Goal: Task Accomplishment & Management: Manage account settings

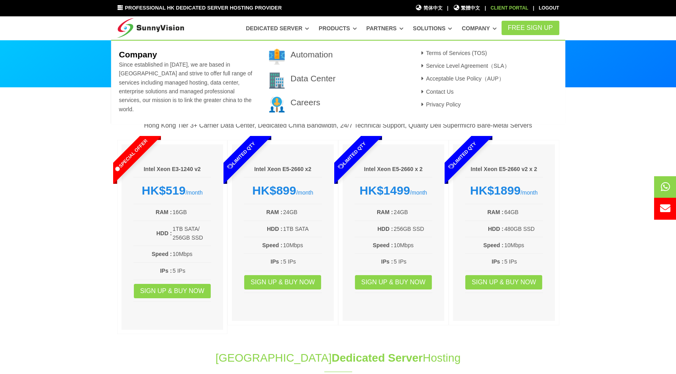
click at [498, 9] on div "Client Portal" at bounding box center [509, 8] width 38 height 8
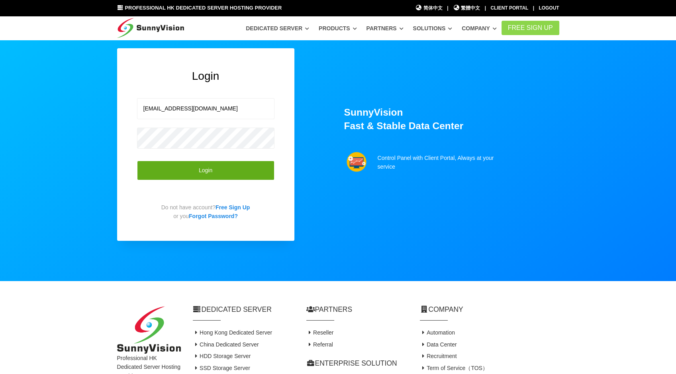
click at [220, 172] on button "Login" at bounding box center [205, 171] width 137 height 20
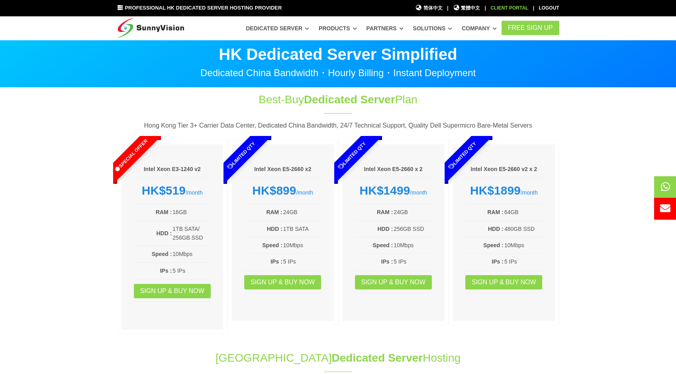
click at [502, 7] on div "Client Portal" at bounding box center [509, 8] width 38 height 8
